Goal: Task Accomplishment & Management: Complete application form

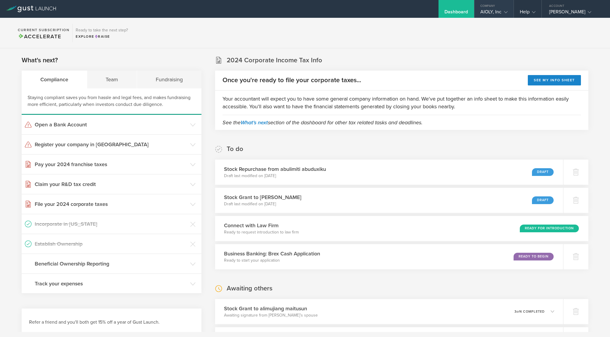
click at [502, 9] on gust-icon at bounding box center [505, 12] width 6 height 6
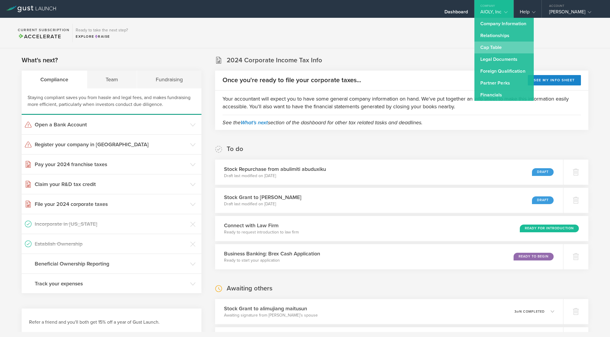
click at [497, 50] on link "Cap Table" at bounding box center [503, 48] width 59 height 12
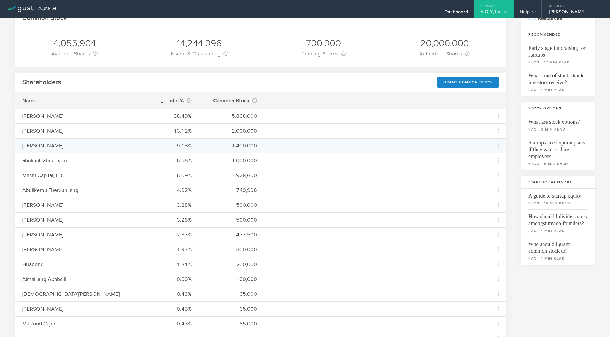
scroll to position [46, 0]
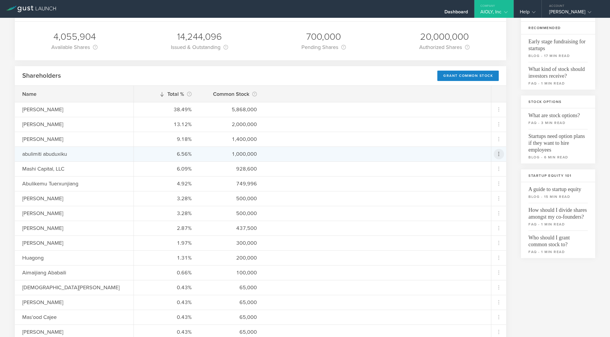
click at [500, 155] on icon at bounding box center [498, 153] width 7 height 7
click at [481, 183] on div "Repurchase stock" at bounding box center [480, 181] width 45 height 7
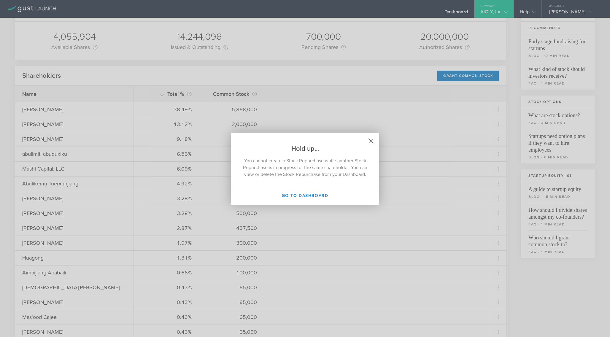
click at [370, 138] on icon at bounding box center [371, 140] width 5 height 5
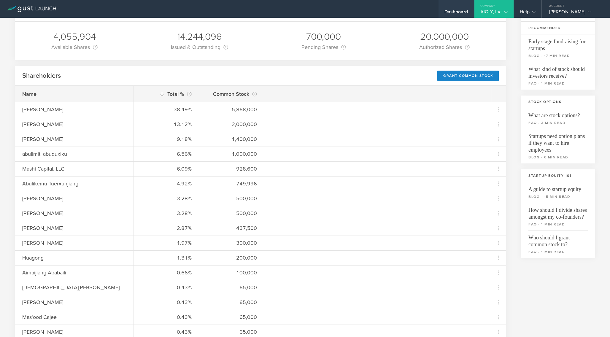
click at [452, 8] on div "Dashboard" at bounding box center [457, 9] width 36 height 18
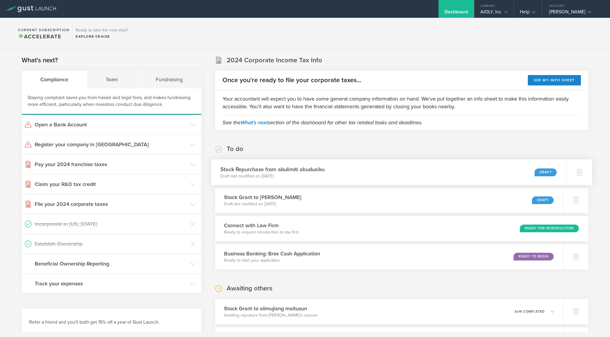
click at [543, 172] on div "Draft" at bounding box center [546, 172] width 22 height 8
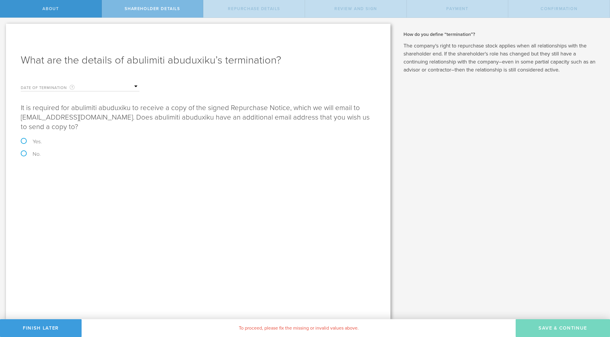
click at [25, 139] on label "Yes." at bounding box center [198, 141] width 355 height 5
click at [4, 30] on input "Yes." at bounding box center [2, 24] width 4 height 12
radio input "true"
click at [66, 193] on input "email" at bounding box center [218, 197] width 307 height 9
paste input "abdushkur@lebbey.com"
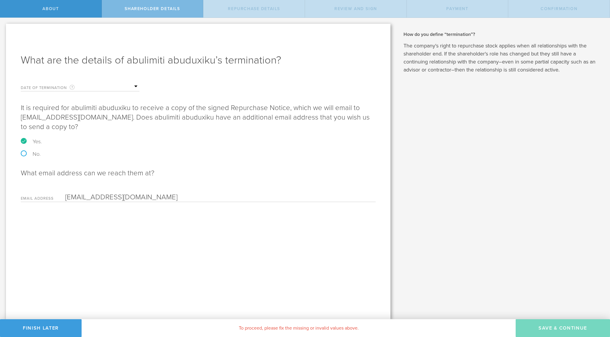
type input "[EMAIL_ADDRESS][DOMAIN_NAME]"
click at [80, 87] on label "Date of Termination This is the date that abulimiti abuduxiku severed ties with…" at bounding box center [50, 87] width 59 height 7
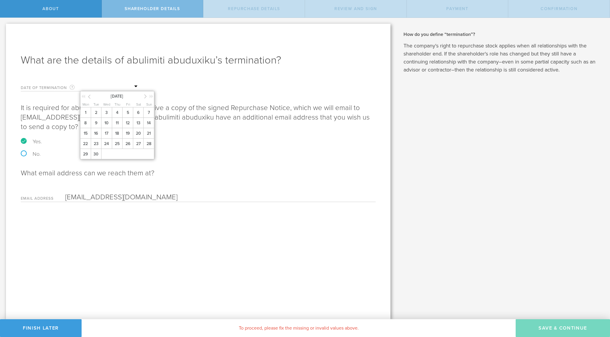
click at [136, 86] on input "text" at bounding box center [109, 86] width 59 height 9
click at [90, 96] on icon at bounding box center [89, 96] width 3 height 7
click at [147, 153] on span "31" at bounding box center [148, 154] width 11 height 10
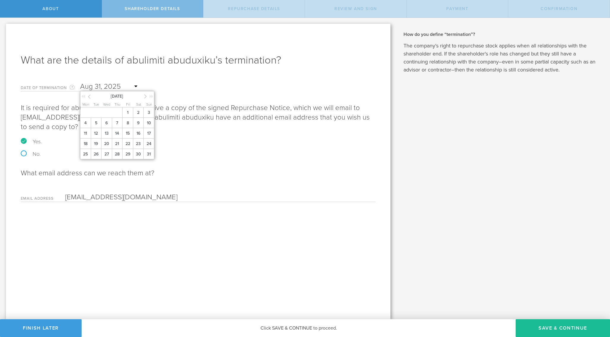
click at [135, 87] on input "text" at bounding box center [109, 86] width 59 height 9
click at [146, 96] on icon at bounding box center [145, 96] width 3 height 7
click at [85, 111] on span "1" at bounding box center [85, 112] width 11 height 10
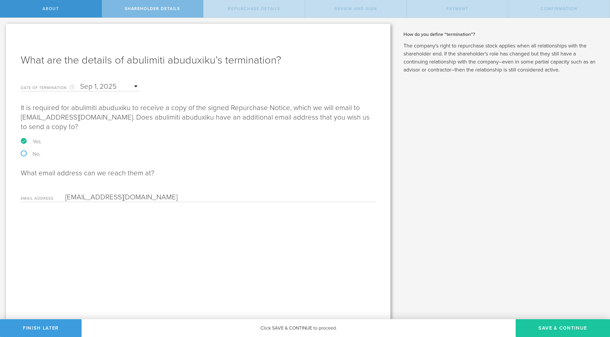
click at [538, 327] on button "Save & Continue" at bounding box center [563, 328] width 94 height 18
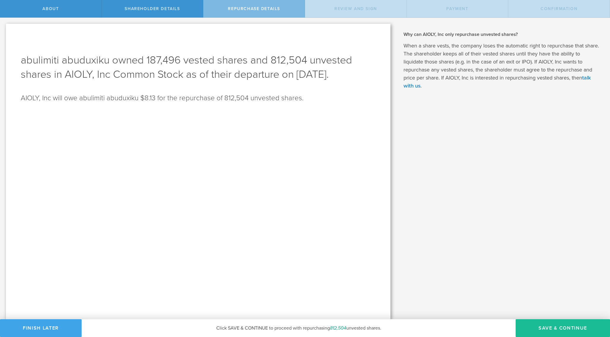
click at [52, 324] on button "Finish Later" at bounding box center [41, 328] width 82 height 18
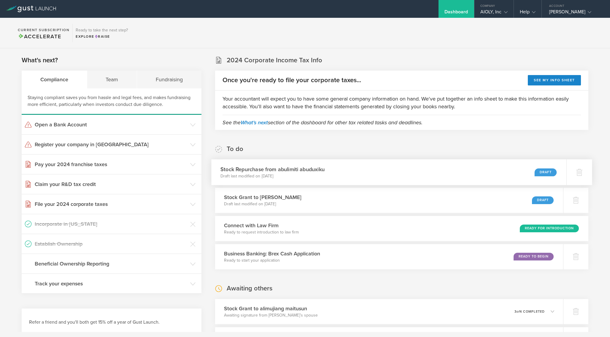
click at [547, 173] on div "Draft" at bounding box center [546, 172] width 22 height 8
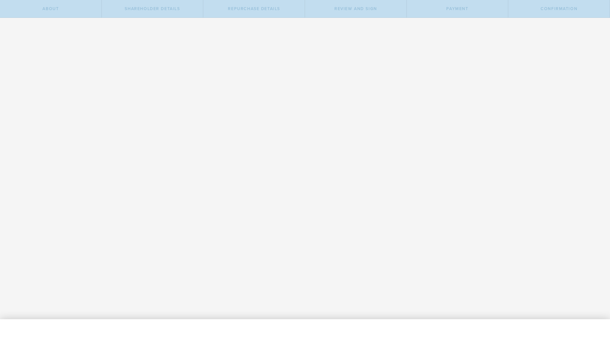
radio input "true"
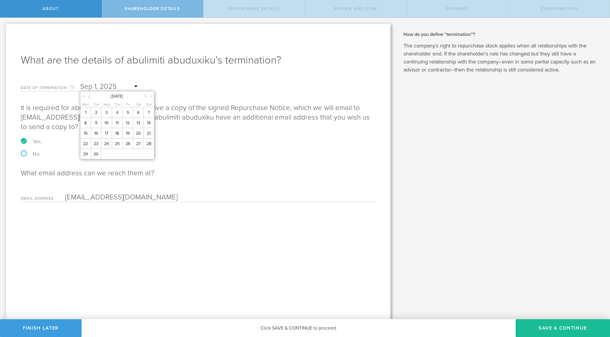
click at [103, 88] on input "text" at bounding box center [109, 86] width 59 height 9
click at [89, 98] on icon at bounding box center [89, 96] width 3 height 7
click at [147, 155] on span "31" at bounding box center [148, 154] width 11 height 10
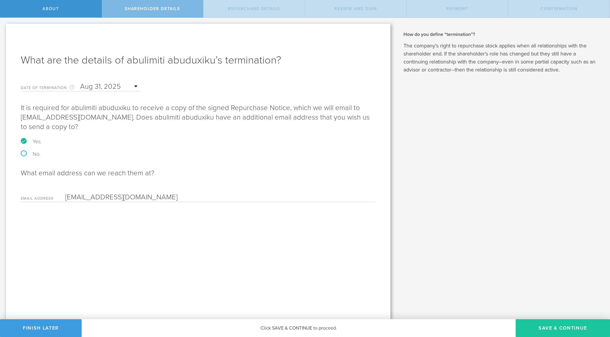
click at [559, 326] on button "Save & Continue" at bounding box center [563, 328] width 94 height 18
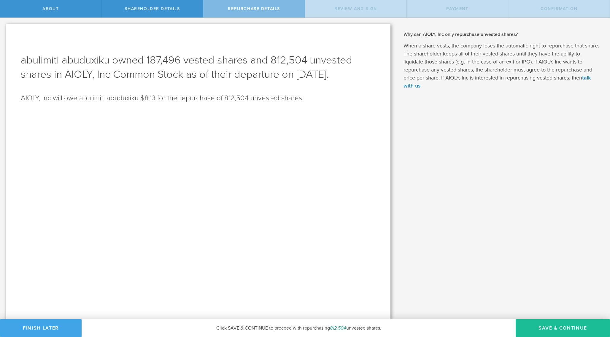
click at [60, 327] on button "Finish Later" at bounding box center [41, 328] width 82 height 18
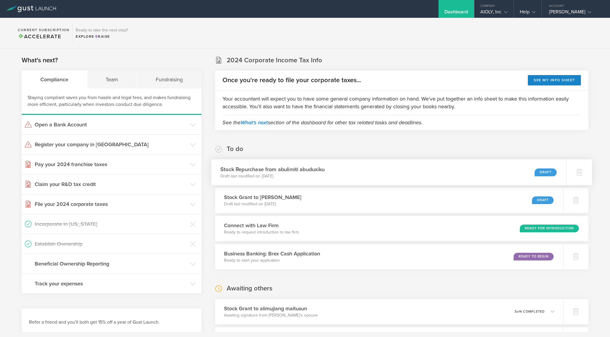
click at [264, 169] on h3 "Stock Repurchase from abulimiti abuduxiku" at bounding box center [272, 169] width 104 height 8
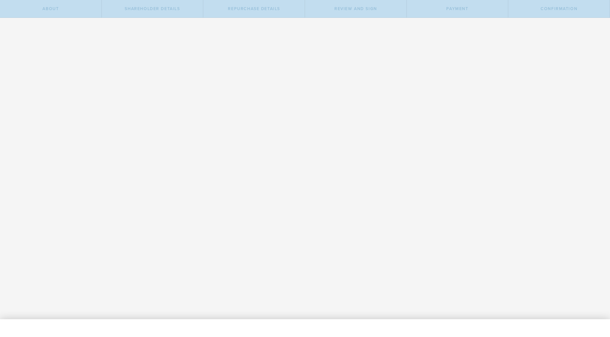
radio input "true"
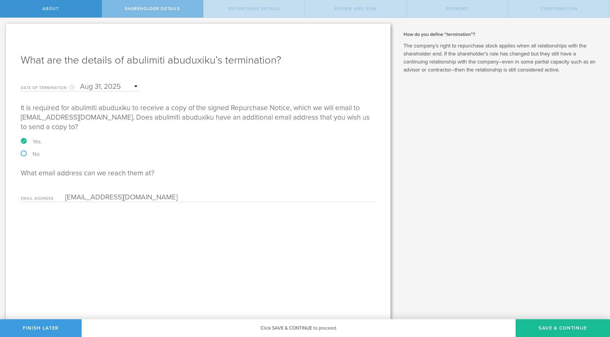
click at [129, 87] on input "text" at bounding box center [109, 86] width 59 height 9
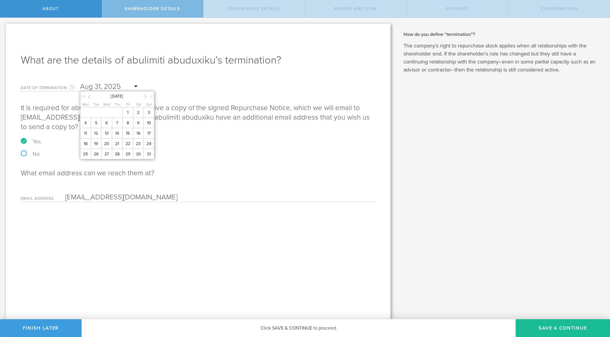
click at [146, 95] on icon at bounding box center [145, 96] width 3 height 7
click at [85, 113] on span "1" at bounding box center [85, 112] width 11 height 10
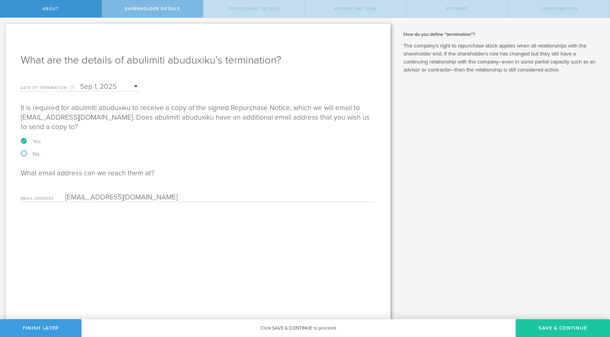
click at [542, 328] on button "Save & Continue" at bounding box center [563, 328] width 94 height 18
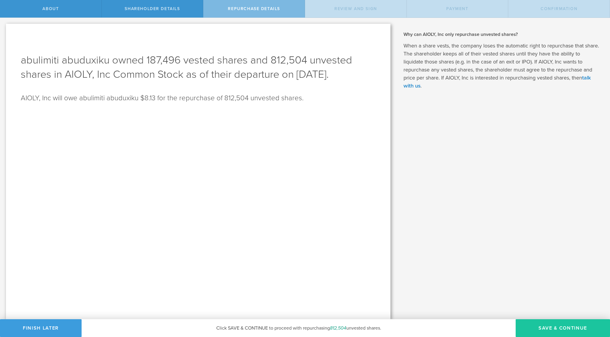
click at [535, 327] on button "Save & Continue" at bounding box center [563, 328] width 94 height 18
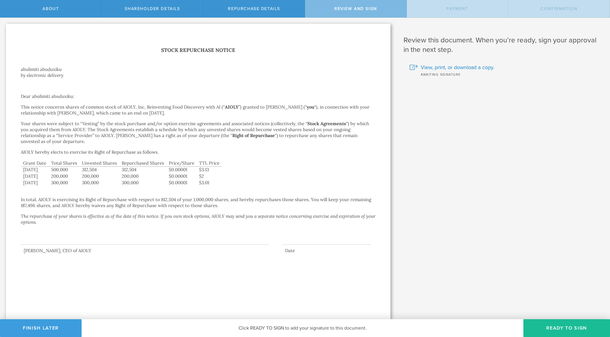
click at [535, 327] on button "Ready to Sign" at bounding box center [566, 328] width 87 height 18
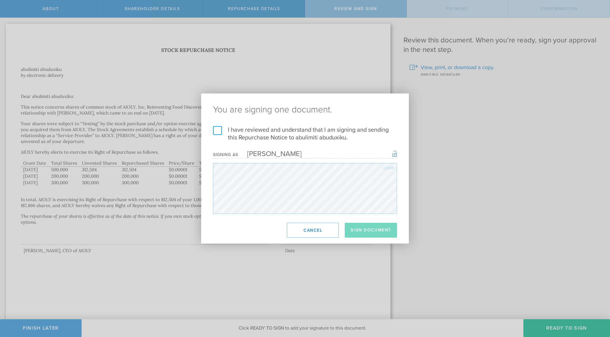
click at [216, 130] on label "I have reviewed and understand that I am signing and sending this Repurchase No…" at bounding box center [305, 133] width 184 height 15
click at [0, 0] on input "I have reviewed and understand that I am signing and sending this Repurchase No…" at bounding box center [0, 0] width 0 height 0
click at [363, 230] on button "Sign Document" at bounding box center [371, 230] width 52 height 15
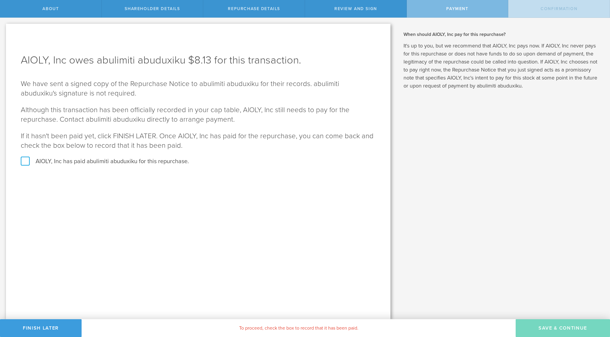
click at [101, 161] on label "AIOLY, Inc has paid abulimiti abuduxiku for this repurchase." at bounding box center [198, 162] width 355 height 8
click at [4, 30] on input "AIOLY, Inc has paid abulimiti abuduxiku for this repurchase." at bounding box center [2, 24] width 4 height 12
checkbox input "true"
click at [547, 329] on button "SAVE & CONTINUE" at bounding box center [563, 328] width 94 height 18
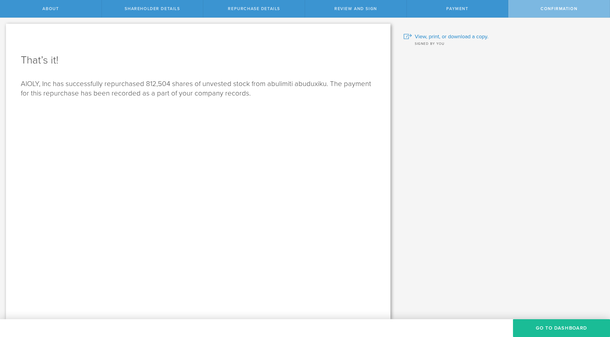
click at [547, 329] on button "Go to Dashboard" at bounding box center [561, 328] width 97 height 18
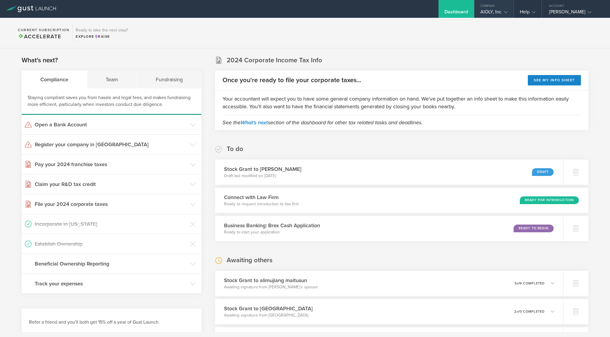
click at [484, 9] on div "AIOLY, Inc" at bounding box center [493, 13] width 27 height 9
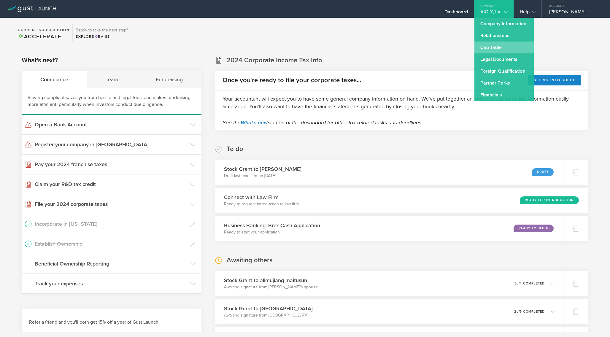
click at [488, 50] on link "Cap Table" at bounding box center [503, 48] width 59 height 12
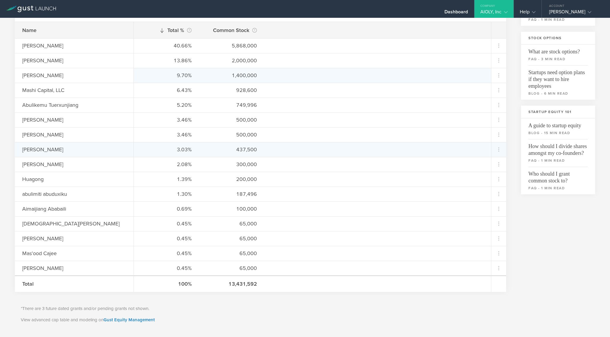
scroll to position [109, 0]
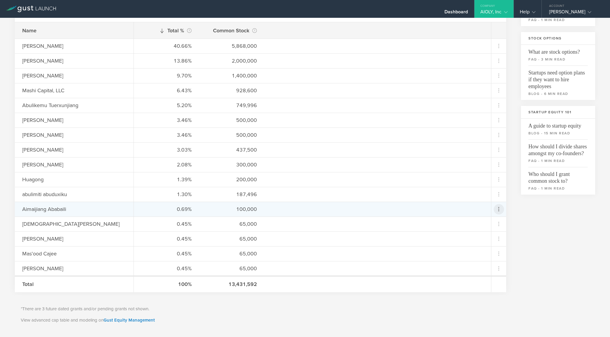
click at [499, 207] on icon at bounding box center [498, 209] width 7 height 7
click at [481, 238] on div "Repurchase stock" at bounding box center [480, 236] width 45 height 7
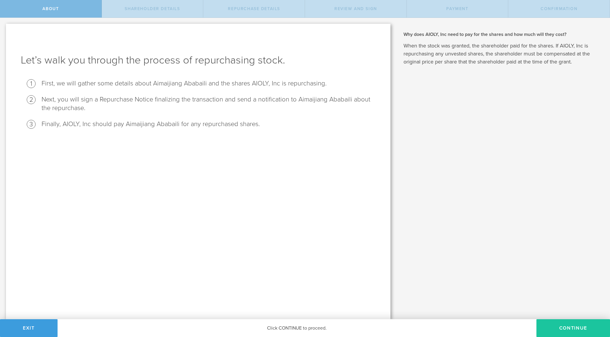
click at [578, 329] on button "Continue" at bounding box center [573, 328] width 74 height 18
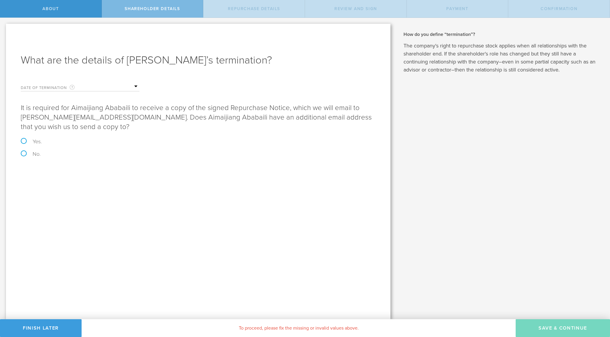
click at [118, 85] on input "text" at bounding box center [109, 86] width 59 height 9
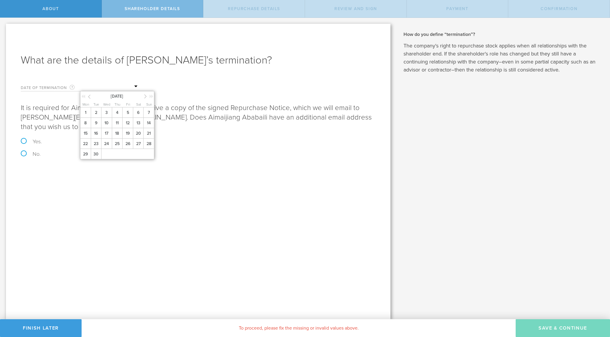
click at [88, 96] on icon at bounding box center [89, 96] width 3 height 7
click at [89, 96] on icon at bounding box center [89, 96] width 3 height 7
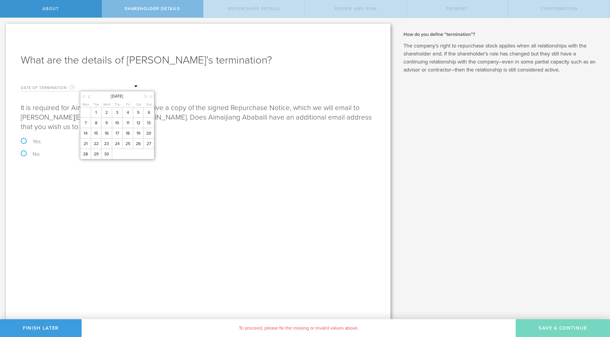
click at [89, 96] on icon at bounding box center [89, 96] width 3 height 7
click at [146, 95] on icon at bounding box center [145, 96] width 3 height 7
click at [95, 110] on span "1" at bounding box center [96, 112] width 11 height 10
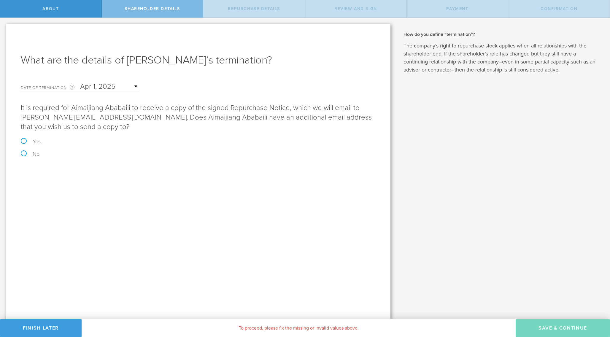
click at [23, 151] on label "No." at bounding box center [198, 153] width 355 height 5
click at [4, 30] on input "No." at bounding box center [2, 24] width 4 height 12
radio input "true"
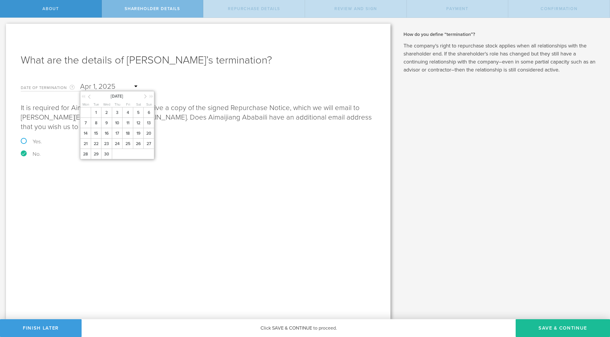
click at [109, 87] on input "text" at bounding box center [109, 86] width 59 height 9
click at [147, 96] on div at bounding box center [149, 97] width 10 height 6
click at [145, 96] on icon at bounding box center [145, 96] width 3 height 7
click at [118, 110] on span "1" at bounding box center [117, 112] width 11 height 10
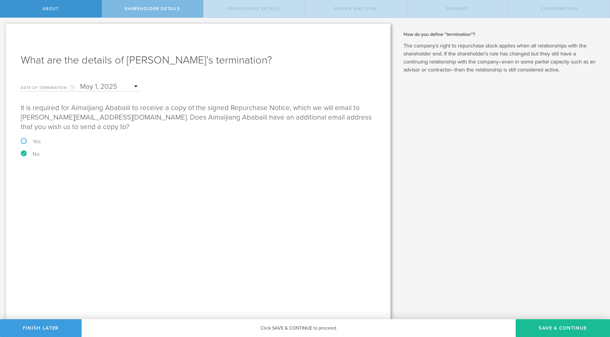
click at [88, 176] on div "What are the details of [PERSON_NAME]’s termination? Date of Termination This i…" at bounding box center [198, 172] width 385 height 296
click at [538, 330] on button "Save & Continue" at bounding box center [563, 328] width 94 height 18
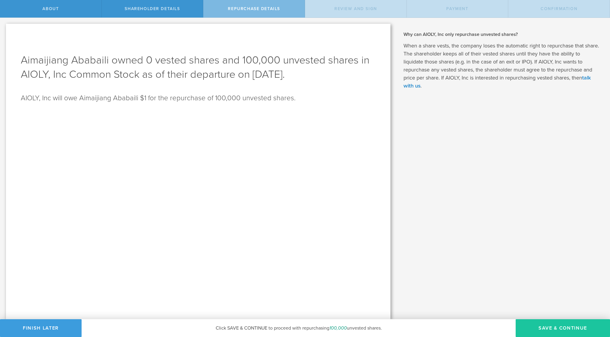
click at [538, 329] on button "Save & Continue" at bounding box center [563, 328] width 94 height 18
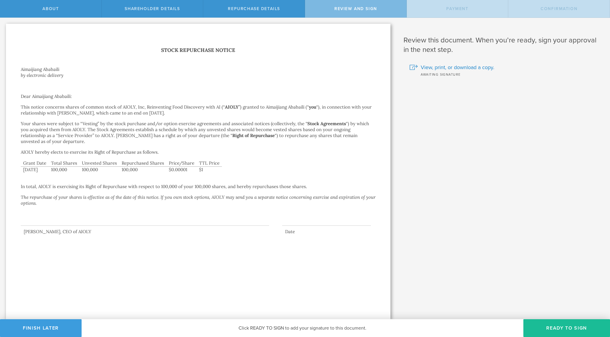
click at [538, 329] on button "Ready to Sign" at bounding box center [566, 328] width 87 height 18
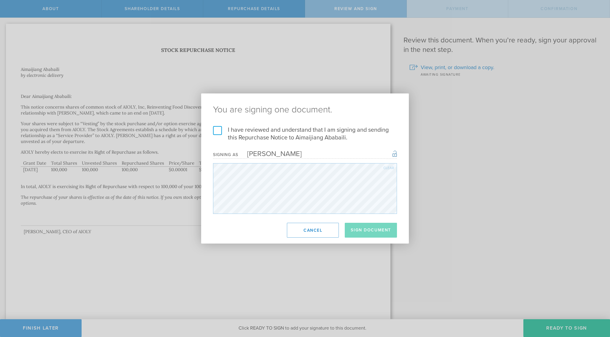
click at [266, 134] on label "I have reviewed and understand that I am signing and sending this Repurchase No…" at bounding box center [305, 133] width 184 height 15
click at [0, 0] on input "I have reviewed and understand that I am signing and sending this Repurchase No…" at bounding box center [0, 0] width 0 height 0
click at [355, 228] on button "Sign Document" at bounding box center [371, 230] width 52 height 15
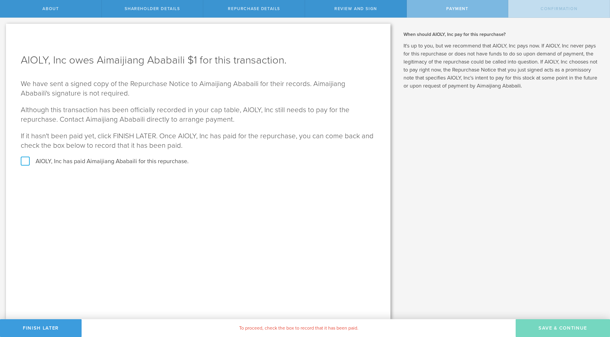
click at [165, 161] on label "AIOLY, Inc has paid Aimaijiang Ababaili for this repurchase." at bounding box center [198, 162] width 355 height 8
click at [4, 30] on input "AIOLY, Inc has paid Aimaijiang Ababaili for this repurchase." at bounding box center [2, 24] width 4 height 12
checkbox input "true"
click at [550, 326] on button "SAVE & CONTINUE" at bounding box center [563, 328] width 94 height 18
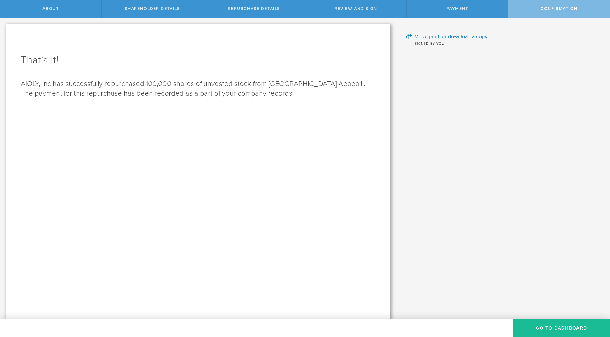
click at [550, 326] on button "Go to Dashboard" at bounding box center [561, 328] width 97 height 18
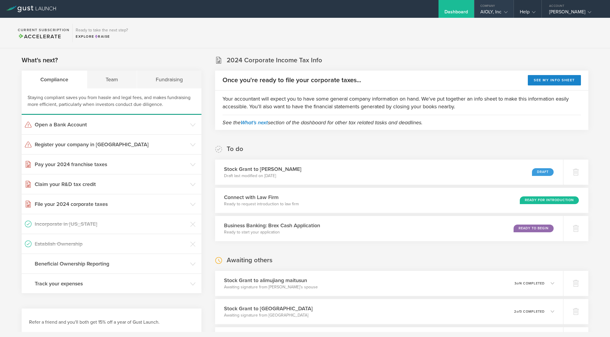
click at [504, 10] on gust-icon at bounding box center [505, 12] width 6 height 6
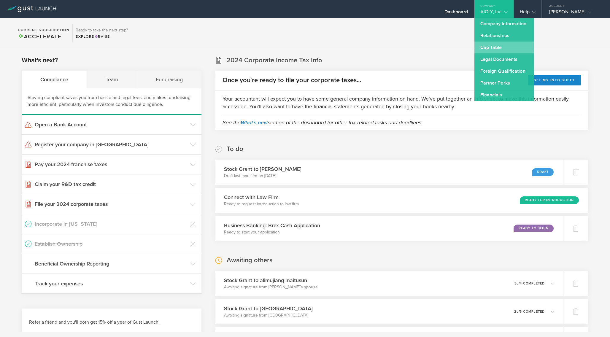
click at [503, 46] on link "Cap Table" at bounding box center [503, 48] width 59 height 12
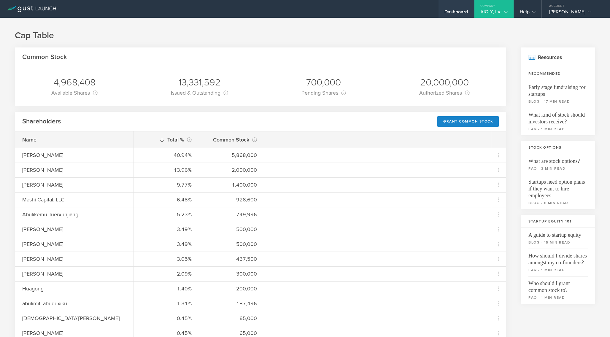
click at [459, 9] on div "Dashboard" at bounding box center [457, 13] width 24 height 9
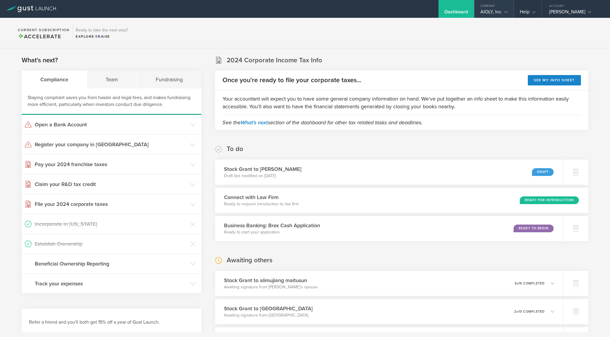
click at [484, 11] on div "AIOLY, Inc" at bounding box center [493, 13] width 27 height 9
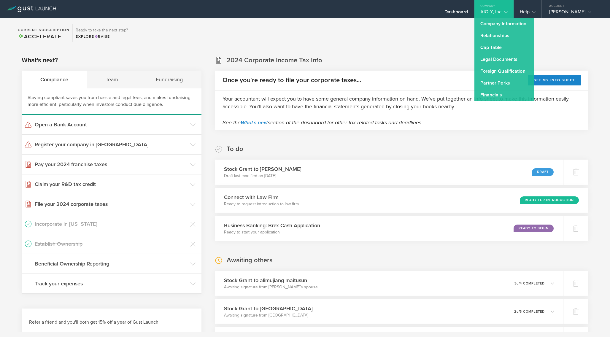
click at [449, 34] on section "Current Subscription Accelerate Ready to take the next step? Explore Raise" at bounding box center [305, 33] width 610 height 31
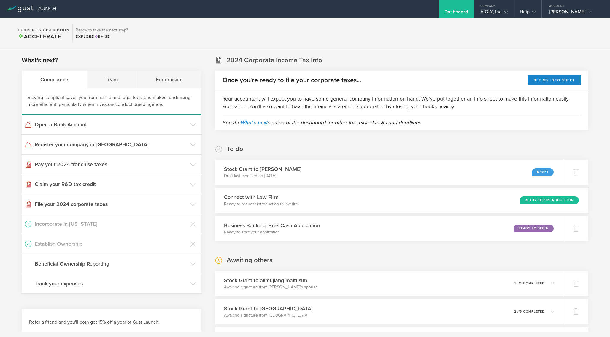
click at [453, 12] on div "Dashboard" at bounding box center [457, 13] width 24 height 9
click at [134, 142] on h3 "Register your company in [GEOGRAPHIC_DATA]" at bounding box center [111, 145] width 153 height 8
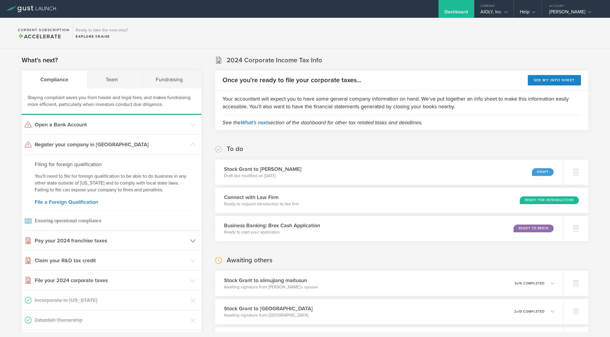
click at [128, 240] on h3 "Pay your 2024 franchise taxes" at bounding box center [111, 241] width 153 height 8
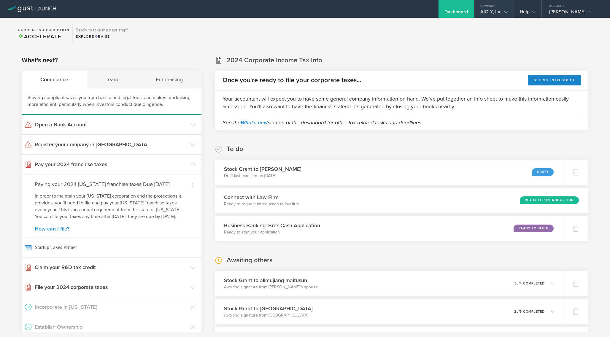
click at [488, 7] on div "Company" at bounding box center [493, 4] width 39 height 9
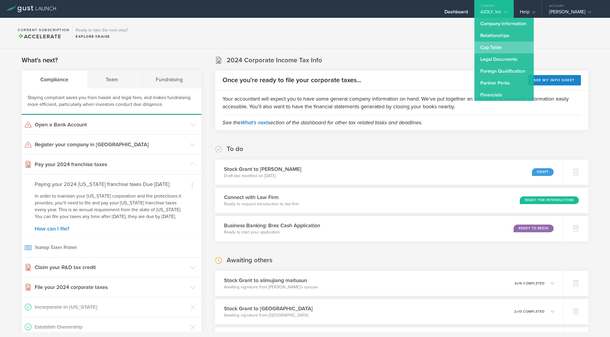
click at [484, 46] on link "Cap Table" at bounding box center [503, 48] width 59 height 12
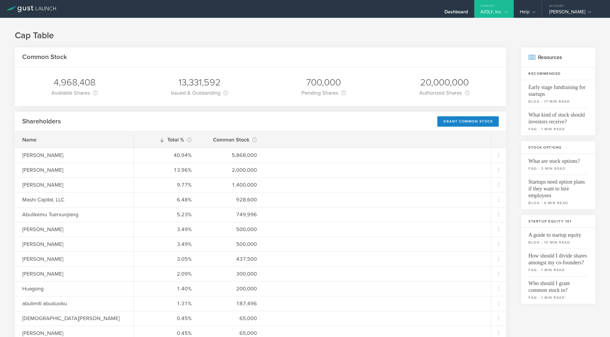
click at [162, 142] on icon at bounding box center [162, 140] width 5 height 5
click at [162, 139] on icon at bounding box center [162, 140] width 5 height 5
click at [162, 139] on line at bounding box center [162, 140] width 0 height 4
click at [348, 120] on div "Shareholders Grant Common Stock" at bounding box center [260, 122] width 491 height 20
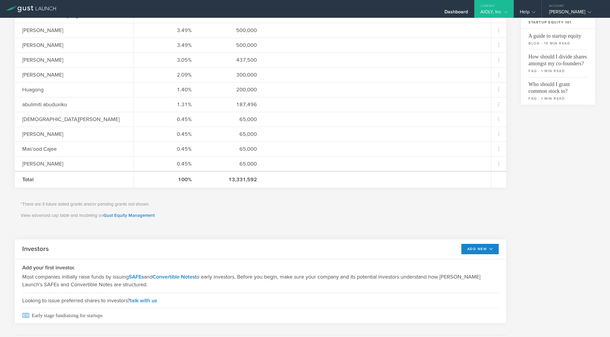
scroll to position [199, 0]
click at [141, 300] on link "talk with us" at bounding box center [143, 301] width 27 height 7
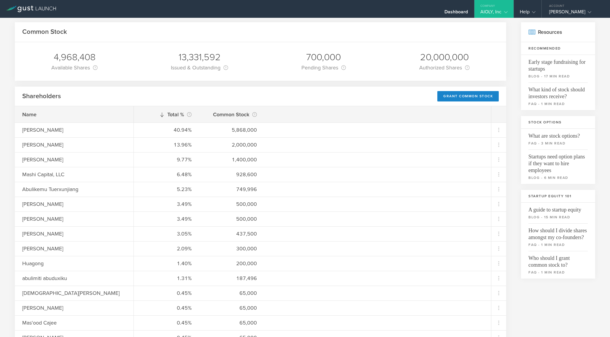
scroll to position [24, 0]
click at [449, 97] on div "Grant Common Stock" at bounding box center [467, 97] width 61 height 10
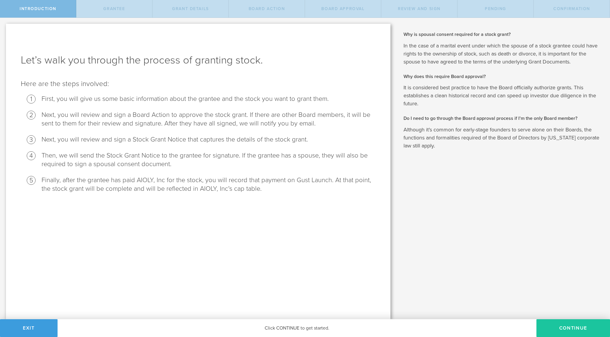
click at [550, 330] on button "Continue" at bounding box center [573, 328] width 74 height 18
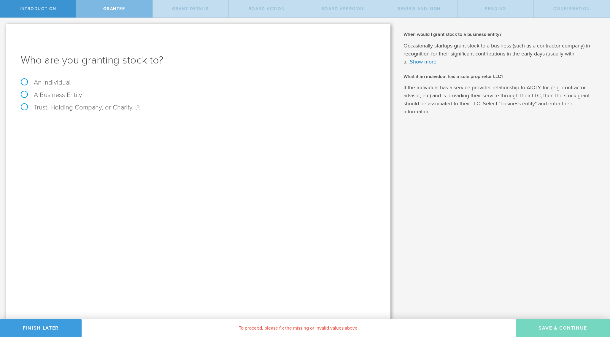
click at [57, 80] on label "An Individual" at bounding box center [46, 83] width 50 height 8
click at [4, 27] on input "An Individual" at bounding box center [2, 22] width 4 height 9
radio input "true"
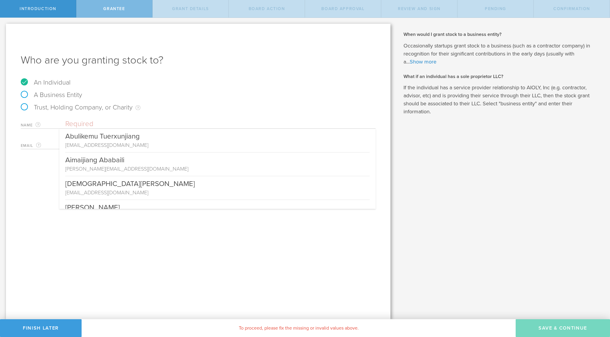
click at [70, 123] on input "text" at bounding box center [220, 124] width 310 height 9
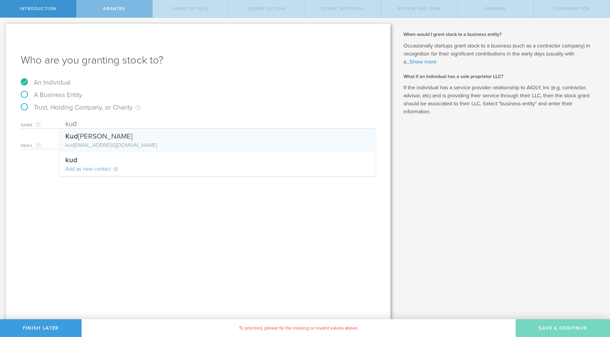
click at [81, 139] on div "Kud ret Yakup" at bounding box center [217, 135] width 304 height 12
type input "[PERSON_NAME]"
type input "[EMAIL_ADDRESS][DOMAIN_NAME]"
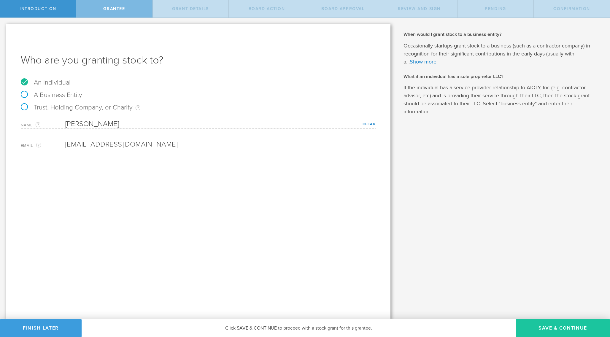
click at [528, 325] on button "Save & Continue" at bounding box center [563, 328] width 94 height 18
type input "48"
type input "12"
select select "none"
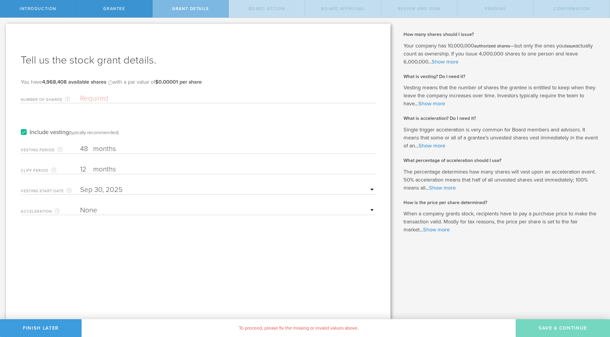
click at [96, 96] on input "Number of Shares The total amount of stock the company is granting to this reci…" at bounding box center [228, 98] width 296 height 9
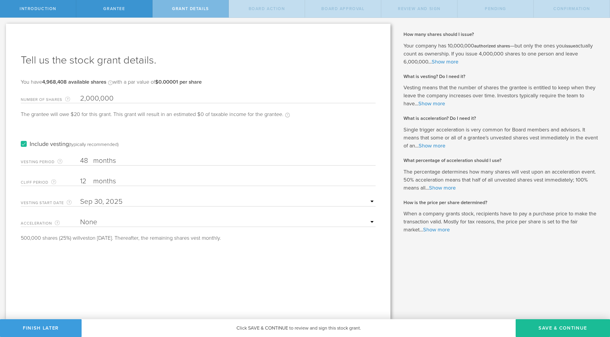
type input "2,000,000"
click at [109, 180] on label "months" at bounding box center [122, 182] width 59 height 10
click at [109, 180] on input "12" at bounding box center [228, 181] width 296 height 9
type input "1"
click at [94, 222] on select "None Single Trigger Double Trigger" at bounding box center [228, 222] width 296 height 9
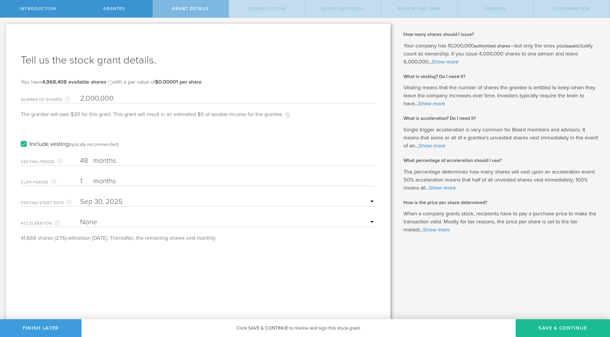
select select "double"
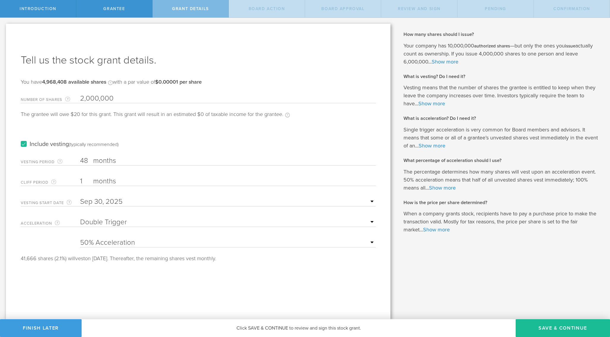
click at [92, 243] on select "25% Acceleration 50% Acceleration 75% Acceleration 100% Acceleration" at bounding box center [228, 242] width 296 height 9
select select "100"
click at [50, 325] on button "Finish Later" at bounding box center [41, 328] width 82 height 18
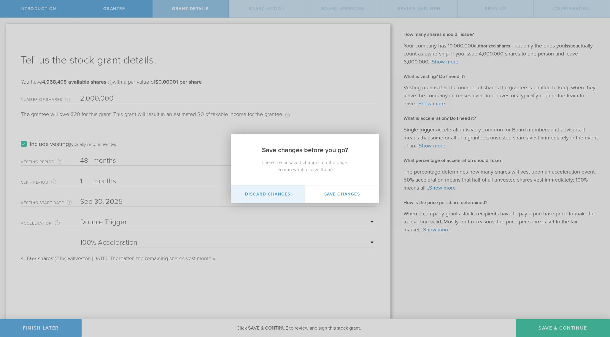
click at [263, 197] on button "Discard Changes" at bounding box center [268, 194] width 74 height 18
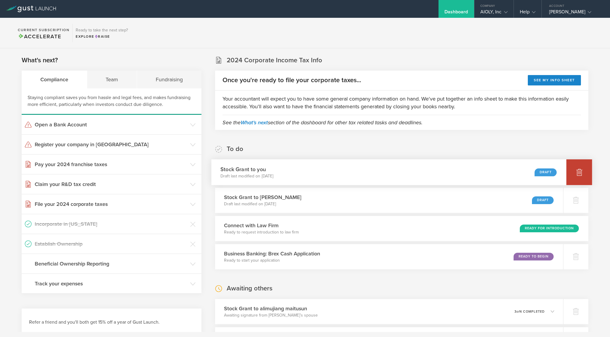
click at [573, 171] on div at bounding box center [579, 172] width 26 height 26
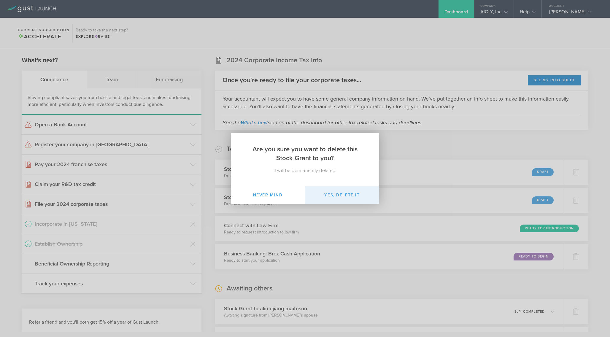
click at [340, 195] on button "Yes, delete it" at bounding box center [342, 195] width 74 height 18
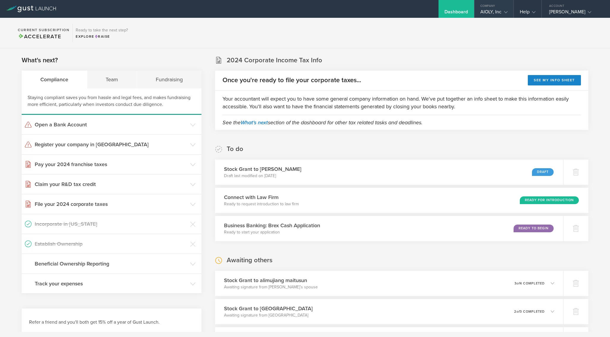
click at [489, 9] on div "AIOLY, Inc" at bounding box center [493, 13] width 27 height 9
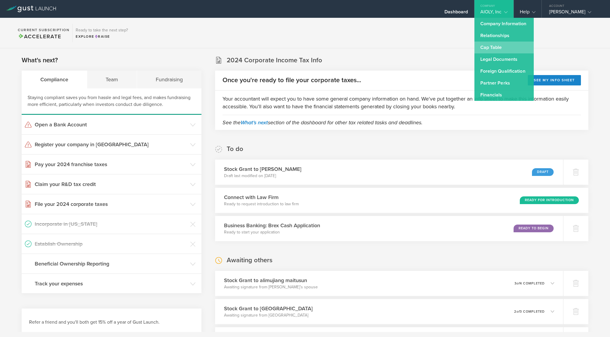
click at [491, 47] on link "Cap Table" at bounding box center [503, 48] width 59 height 12
